Goal: Transaction & Acquisition: Book appointment/travel/reservation

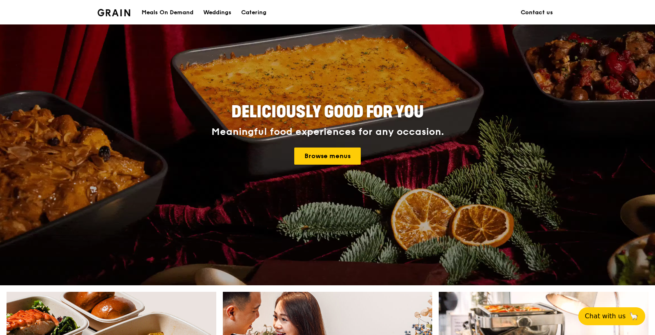
click at [534, 15] on link "Contact us" at bounding box center [537, 12] width 42 height 24
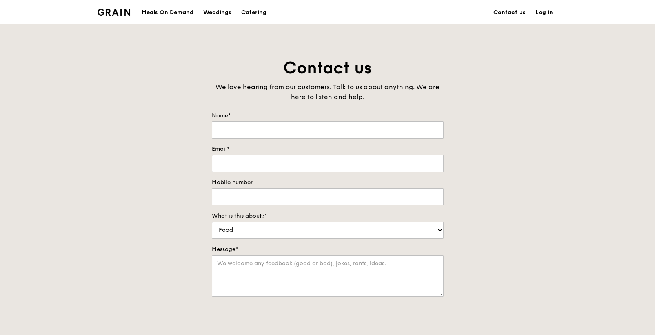
click at [170, 16] on div "Meals On Demand" at bounding box center [168, 12] width 52 height 24
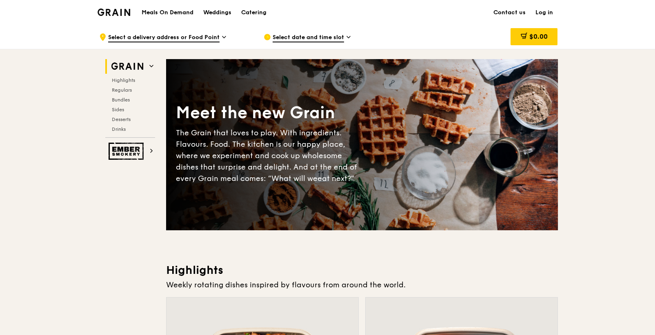
click at [273, 13] on div "Meals On Demand Weddings Catering Contact us Log in" at bounding box center [327, 12] width 460 height 25
click at [256, 15] on div "Catering" at bounding box center [253, 12] width 25 height 24
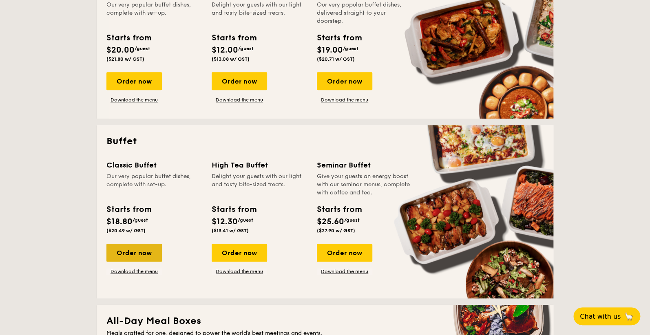
scroll to position [326, 0]
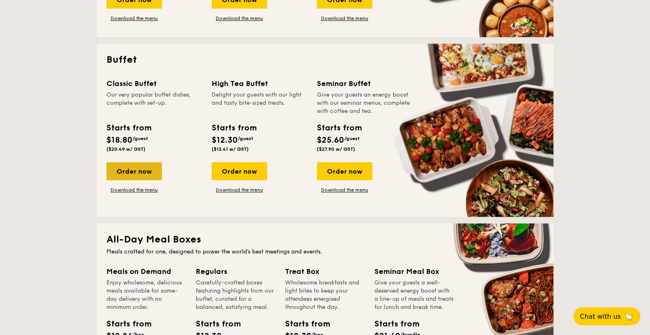
click at [140, 170] on div "Order now" at bounding box center [133, 171] width 55 height 18
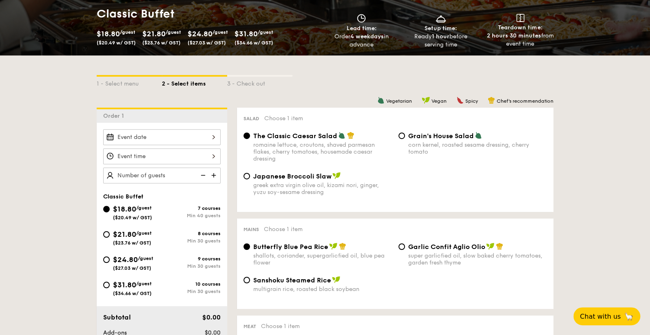
scroll to position [163, 0]
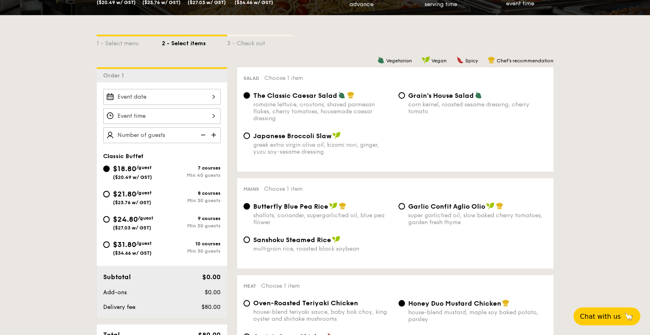
click at [109, 193] on input "$21.80 /guest ($23.76 w/ GST) 8 courses Min 30 guests" at bounding box center [106, 194] width 7 height 7
radio input "true"
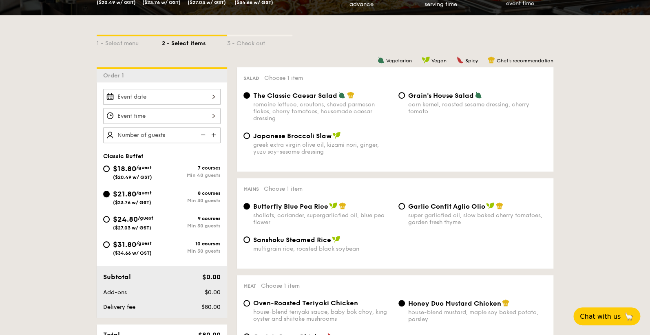
radio input "true"
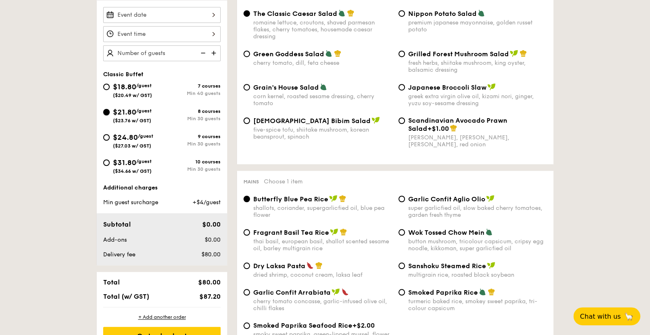
scroll to position [204, 0]
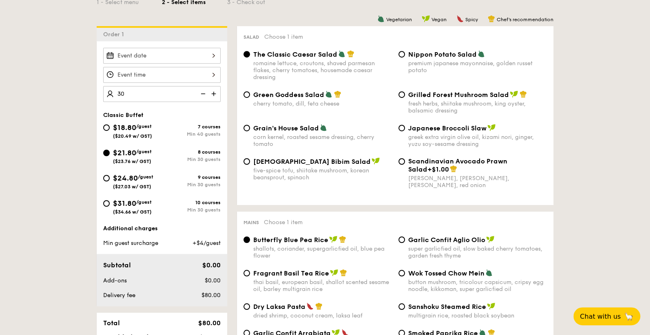
type input "30 guests"
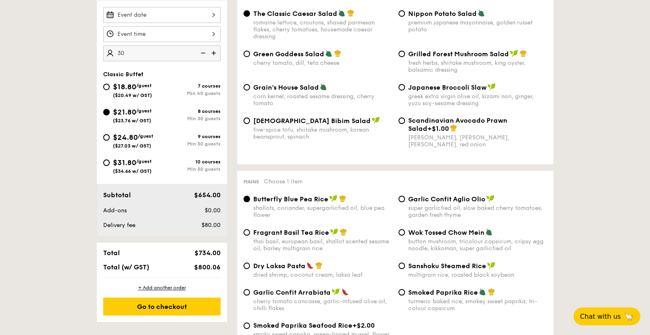
scroll to position [285, 0]
